Goal: Task Accomplishment & Management: Use online tool/utility

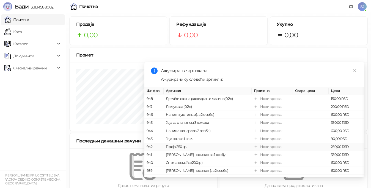
click at [25, 21] on link "Почетна" at bounding box center [16, 19] width 25 height 11
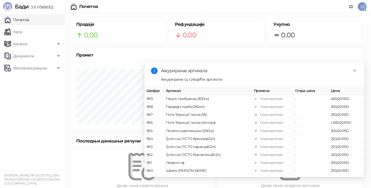
click at [356, 70] on icon "close" at bounding box center [355, 71] width 4 height 4
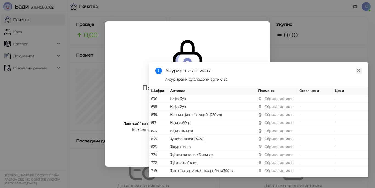
click at [359, 71] on icon "close" at bounding box center [359, 71] width 4 height 4
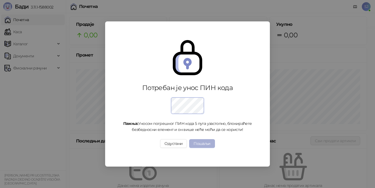
click at [199, 141] on button "Пошаљи" at bounding box center [202, 143] width 26 height 9
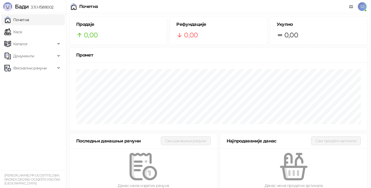
click at [24, 19] on link "Почетна" at bounding box center [16, 19] width 25 height 11
click at [21, 31] on link "Каса" at bounding box center [12, 31] width 17 height 11
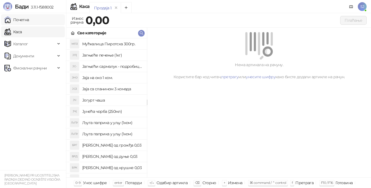
click at [24, 21] on link "Почетна" at bounding box center [16, 19] width 25 height 11
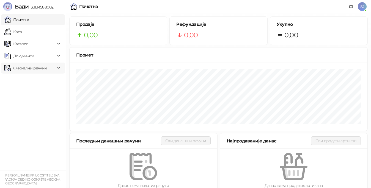
click at [26, 70] on span "Фискални рачуни" at bounding box center [30, 68] width 34 height 11
click at [26, 80] on link "Издати рачуни" at bounding box center [25, 80] width 37 height 11
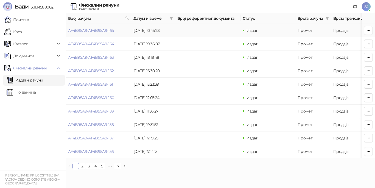
click at [130, 30] on td "AF4B95A9-AF4B95A9-165" at bounding box center [98, 30] width 65 height 13
click at [103, 30] on link "AF4B95A9-AF4B95A9-165" at bounding box center [91, 30] width 46 height 5
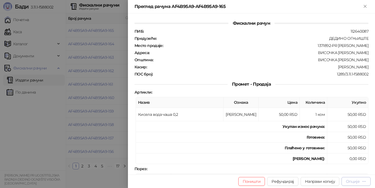
click at [365, 180] on icon "button" at bounding box center [364, 181] width 4 height 4
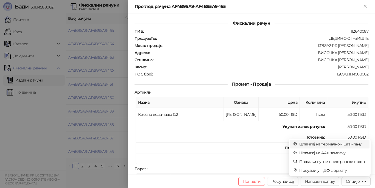
click at [325, 143] on span "Штампај на термалном штампачу" at bounding box center [333, 144] width 67 height 6
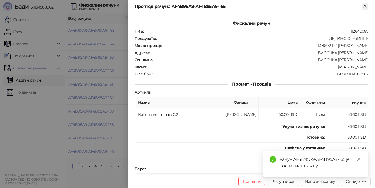
click at [366, 7] on icon "Close" at bounding box center [365, 6] width 2 height 2
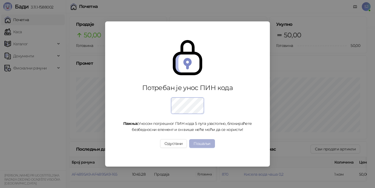
click at [199, 144] on button "Пошаљи" at bounding box center [202, 143] width 26 height 9
